Goal: Task Accomplishment & Management: Use online tool/utility

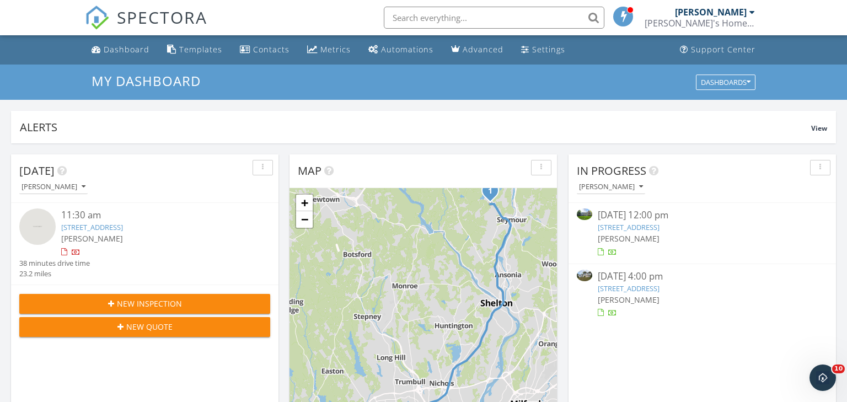
click at [625, 228] on link "[STREET_ADDRESS]" at bounding box center [629, 227] width 62 height 10
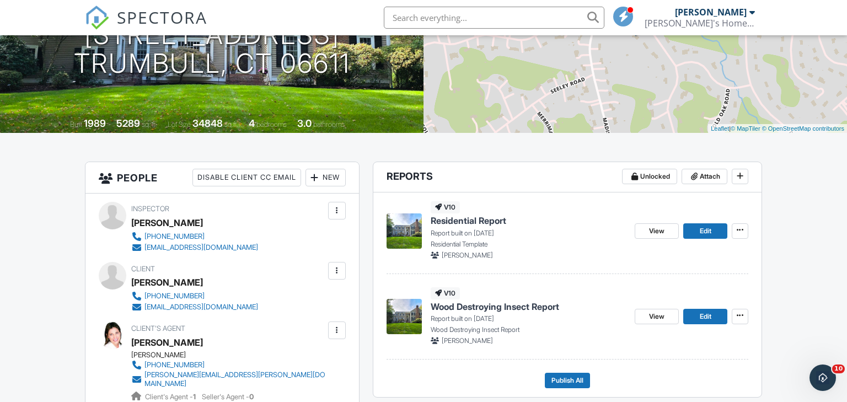
scroll to position [162, 0]
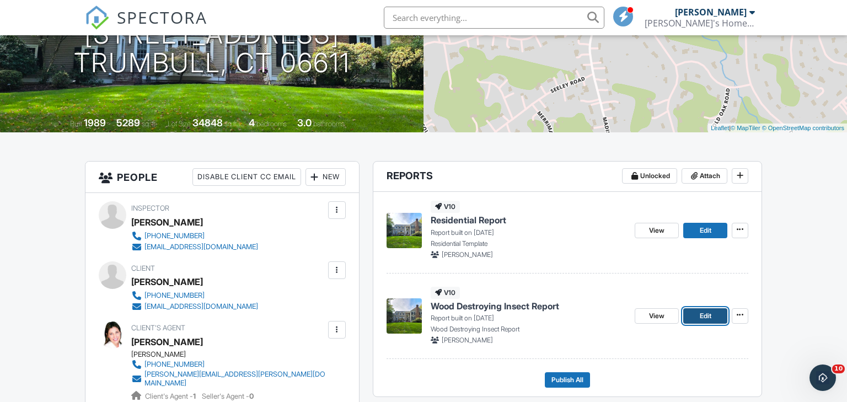
click at [697, 312] on link "Edit" at bounding box center [705, 315] width 44 height 15
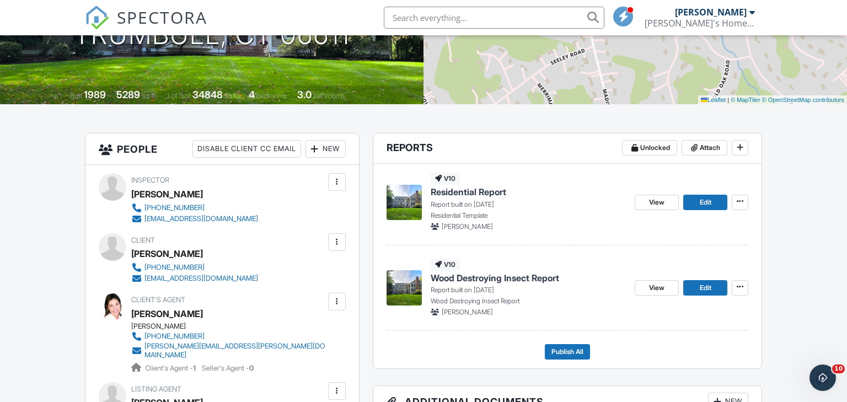
scroll to position [194, 0]
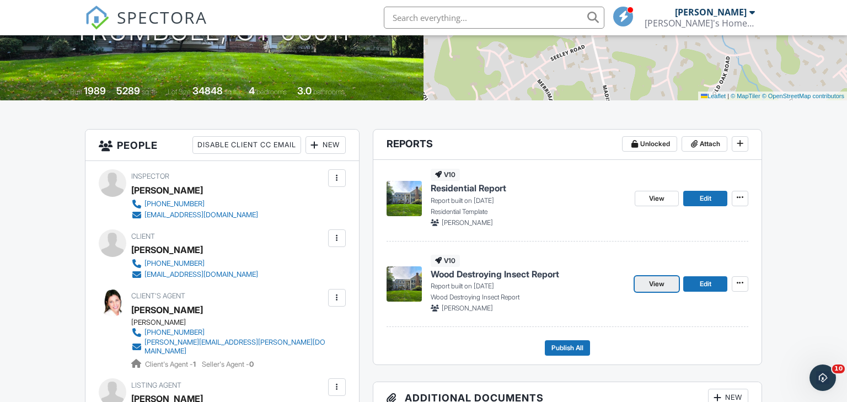
click at [655, 285] on span "View" at bounding box center [656, 284] width 15 height 11
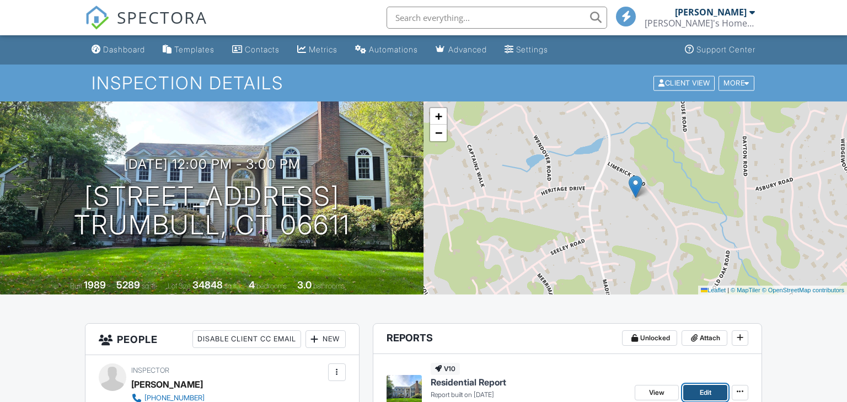
scroll to position [193, 0]
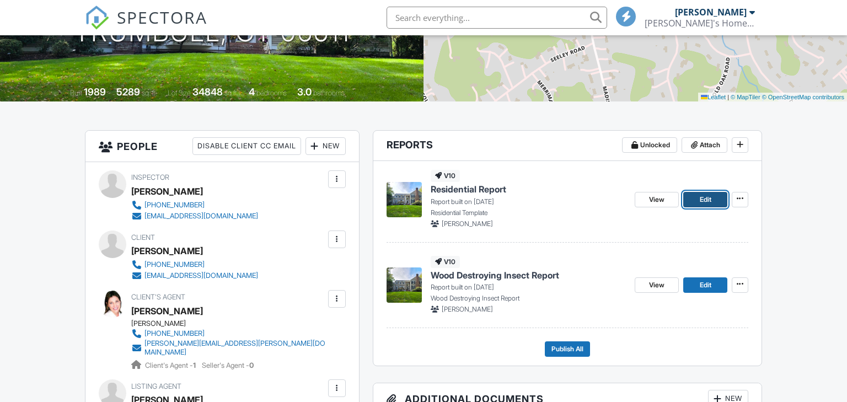
click at [704, 199] on span "Edit" at bounding box center [706, 199] width 12 height 11
